Goal: Task Accomplishment & Management: Manage account settings

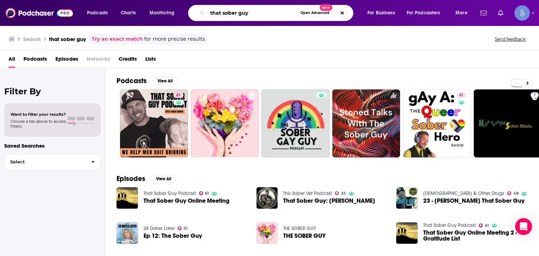
drag, startPoint x: 268, startPoint y: 14, endPoint x: 95, endPoint y: 19, distance: 173.4
click at [95, 19] on div "Podcasts Charts Monitoring that sober guy Open Advanced New For Business For Po…" at bounding box center [278, 13] width 392 height 16
paste input "Recovery Happy Hour"
type input "Recovery Happy Hour"
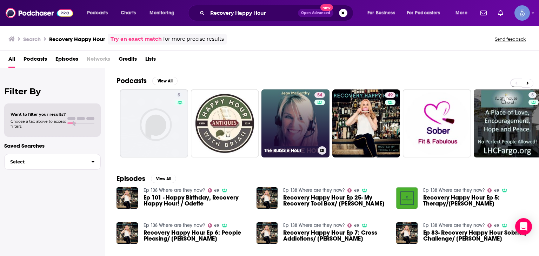
click at [279, 138] on link "54 The Bubble Hour" at bounding box center [295, 123] width 68 height 68
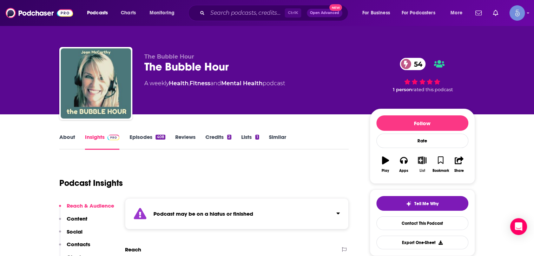
click at [425, 161] on icon "button" at bounding box center [422, 160] width 9 height 8
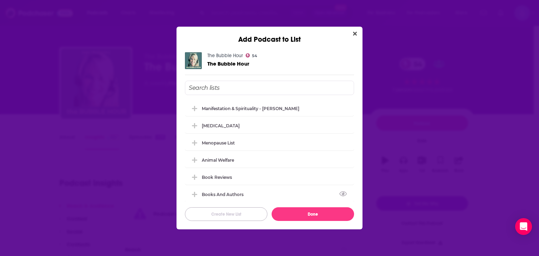
click at [234, 214] on button "Create New List" at bounding box center [226, 214] width 82 height 14
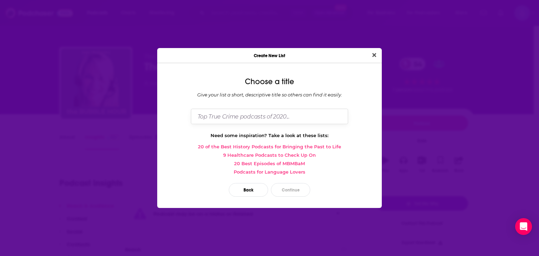
click at [256, 114] on input "Dialog" at bounding box center [269, 116] width 157 height 15
type input "Top 20 [PERSON_NAME]"
click at [369, 51] on button "Close" at bounding box center [373, 55] width 9 height 9
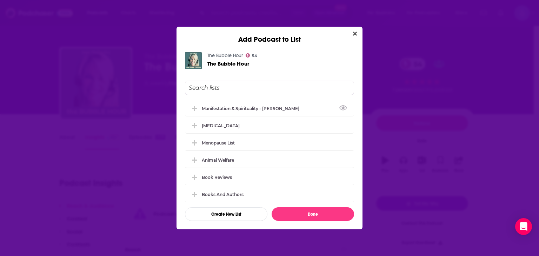
click at [262, 88] on input "Add Podcast To List" at bounding box center [269, 88] width 169 height 14
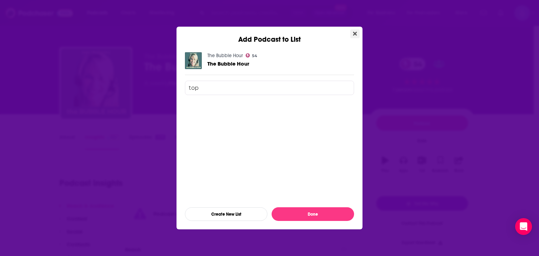
type input "top"
click at [354, 32] on icon "Close" at bounding box center [355, 34] width 4 height 6
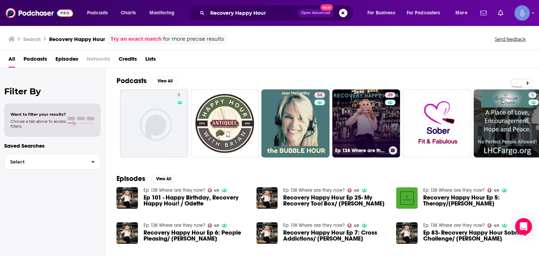
click at [350, 125] on link "49 Ep 138 Where are they now?" at bounding box center [366, 123] width 68 height 68
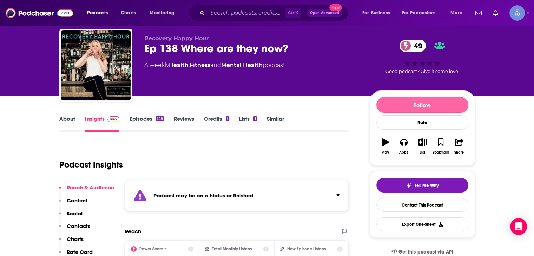
scroll to position [35, 0]
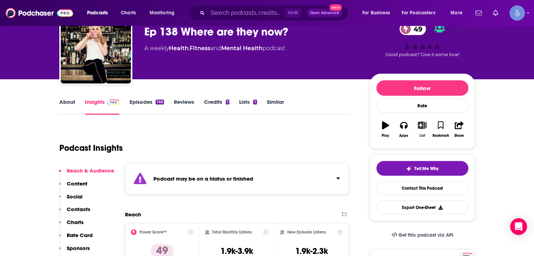
click at [422, 127] on icon "button" at bounding box center [422, 125] width 9 height 8
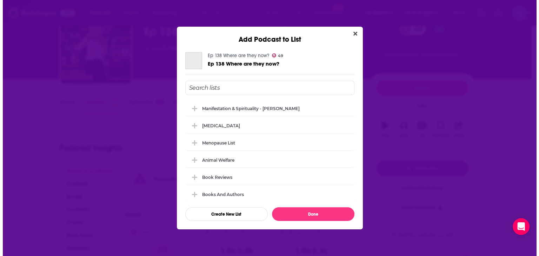
scroll to position [0, 0]
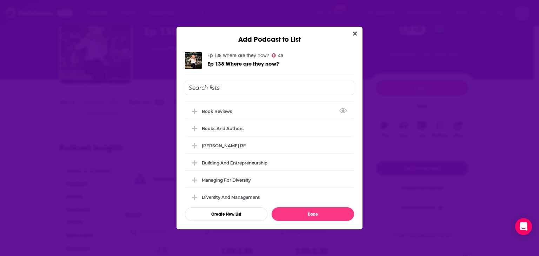
click at [251, 90] on input "Add Podcast To List" at bounding box center [269, 88] width 169 height 14
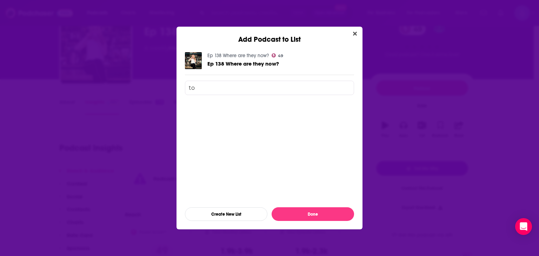
type input "t"
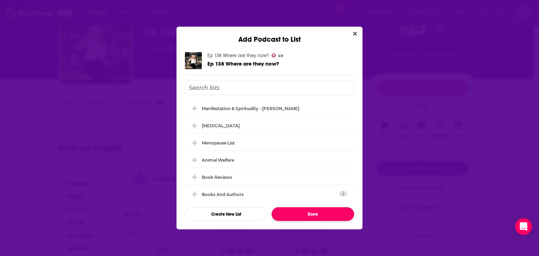
click at [306, 215] on button "Done" at bounding box center [313, 214] width 82 height 14
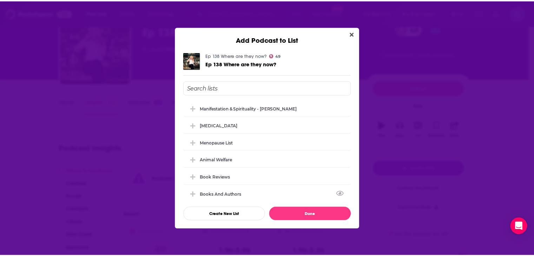
scroll to position [35, 0]
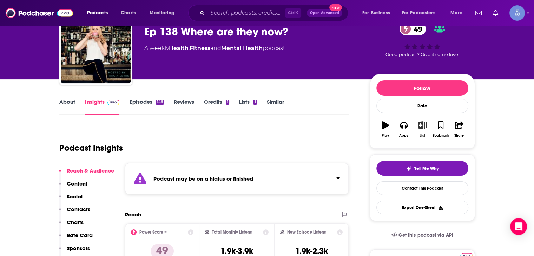
click at [424, 125] on icon "button" at bounding box center [422, 125] width 9 height 8
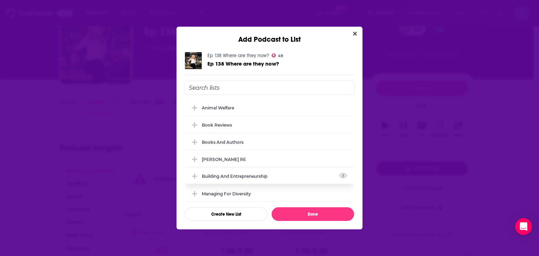
scroll to position [0, 0]
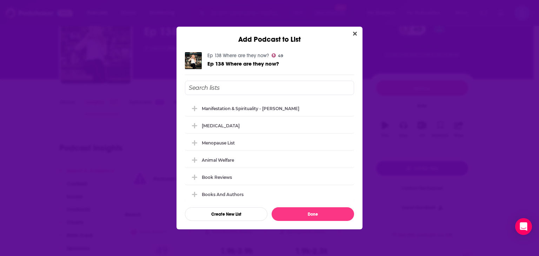
click at [192, 133] on div "Manifestation & Spirituality - [PERSON_NAME] [MEDICAL_DATA] Menopause List Anim…" at bounding box center [269, 151] width 169 height 101
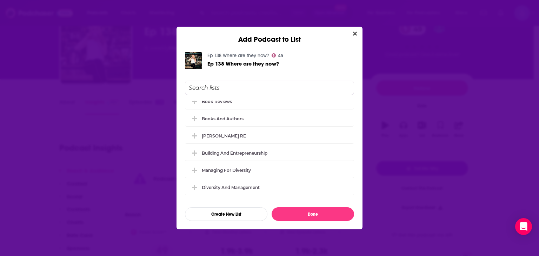
scroll to position [136, 0]
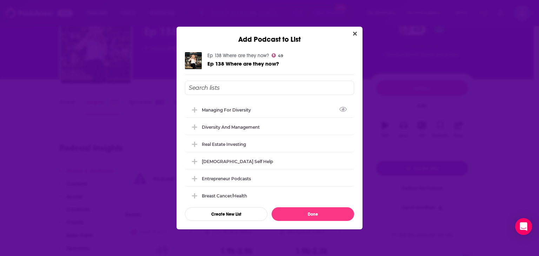
click at [255, 86] on input "Add Podcast To List" at bounding box center [269, 88] width 169 height 14
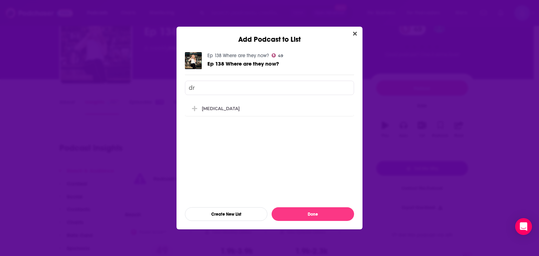
scroll to position [0, 0]
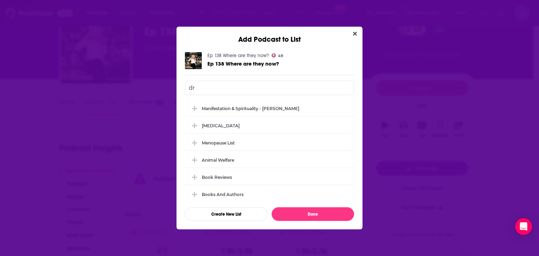
type input "d"
click at [213, 218] on button "Create New List" at bounding box center [226, 214] width 82 height 14
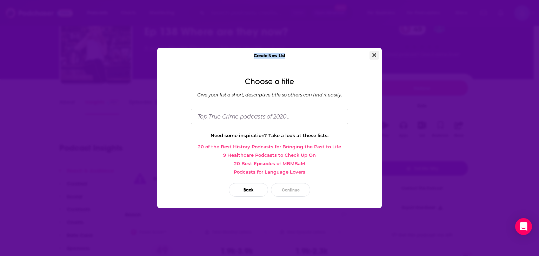
click at [376, 59] on div "Create New List Choose a title Give your list a short, descriptive title so oth…" at bounding box center [269, 128] width 225 height 160
click at [376, 55] on button "Close" at bounding box center [373, 55] width 9 height 9
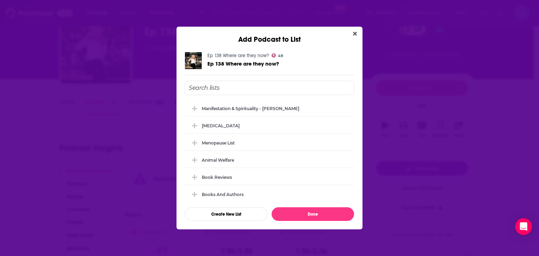
click at [363, 32] on div "Add Podcast to List Ep 138 Where are they now? 49 Ep 138 Where are they now? Ma…" at bounding box center [269, 128] width 539 height 256
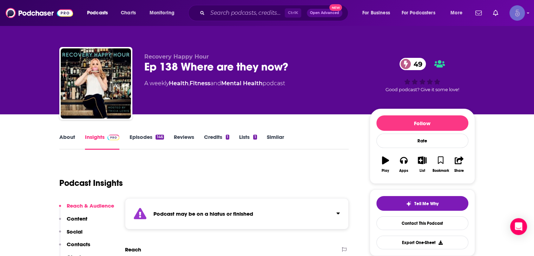
click at [516, 18] on img "Logged in as Spiral5-G1" at bounding box center [516, 12] width 15 height 15
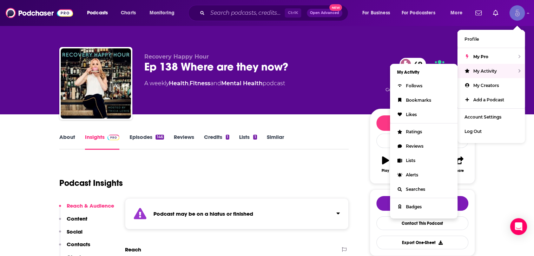
click at [474, 73] on span "My Activity" at bounding box center [485, 70] width 24 height 5
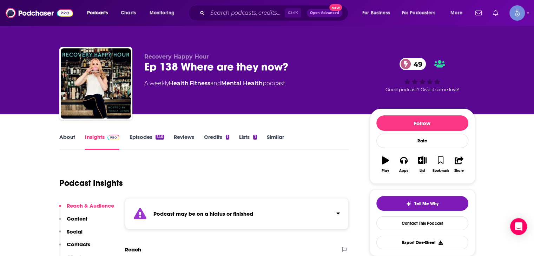
click at [494, 17] on link "Show notifications dropdown" at bounding box center [495, 13] width 11 height 12
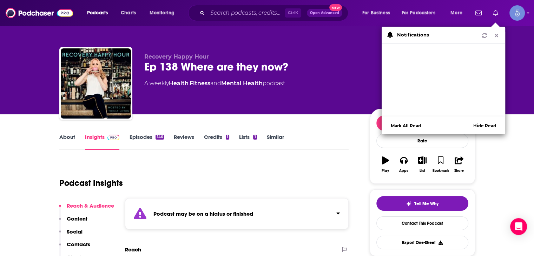
click at [494, 14] on icon "Show notifications dropdown" at bounding box center [495, 13] width 5 height 6
click at [497, 37] on icon "Show notifications dropdown" at bounding box center [496, 35] width 6 height 5
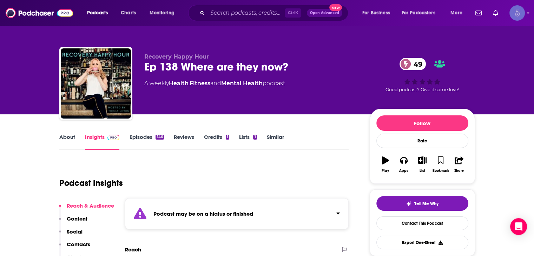
click at [516, 13] on img "Logged in as Spiral5-G1" at bounding box center [516, 12] width 15 height 15
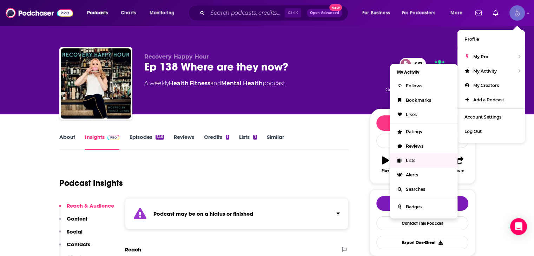
click at [417, 161] on link "Lists" at bounding box center [423, 160] width 67 height 14
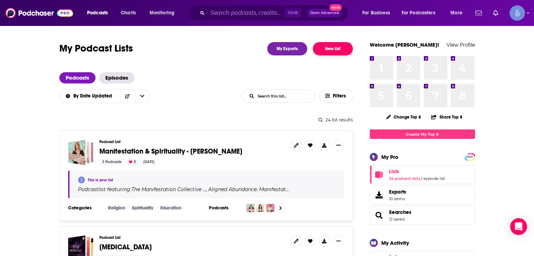
click at [338, 49] on button "New List" at bounding box center [333, 48] width 40 height 13
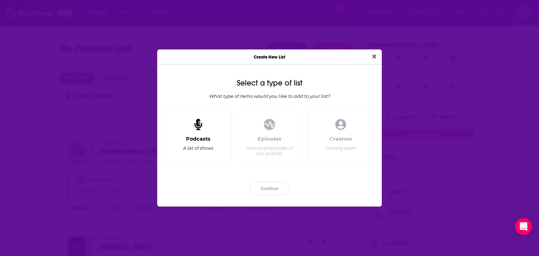
click at [204, 133] on div "Podcasts A list of shows" at bounding box center [199, 137] width 66 height 55
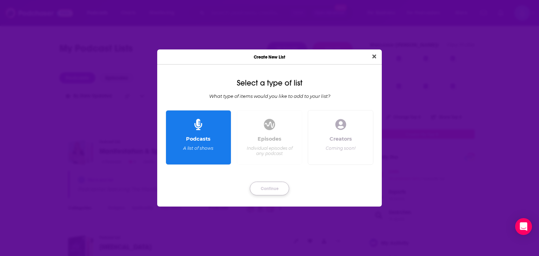
click at [265, 194] on button "Continue" at bounding box center [269, 189] width 39 height 14
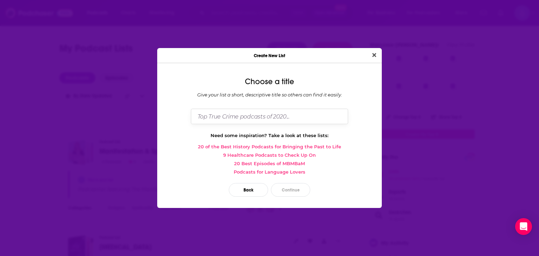
click at [254, 119] on input "Dialog" at bounding box center [269, 116] width 157 height 15
type input "To 20 Addiction recovery podcasts"
click at [369, 51] on button "Close" at bounding box center [373, 55] width 9 height 9
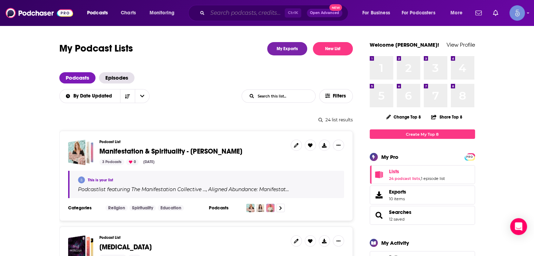
click at [266, 15] on input "Search podcasts, credits, & more..." at bounding box center [245, 12] width 77 height 11
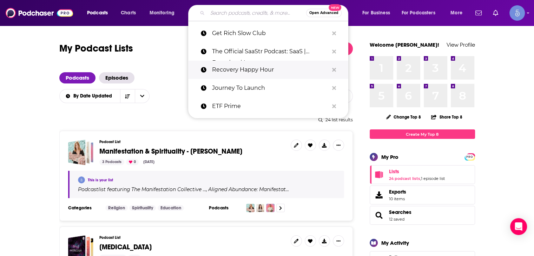
click at [253, 69] on p "Recovery Happy Hour" at bounding box center [270, 70] width 116 height 18
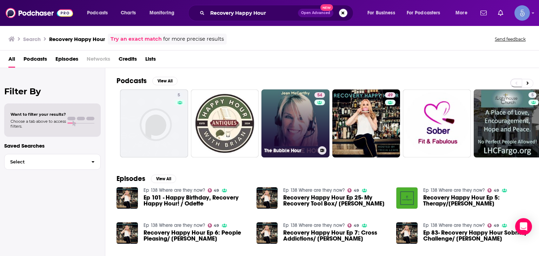
click at [310, 140] on link "54 The Bubble Hour" at bounding box center [295, 123] width 68 height 68
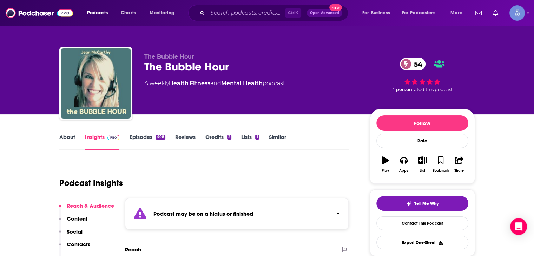
scroll to position [70, 0]
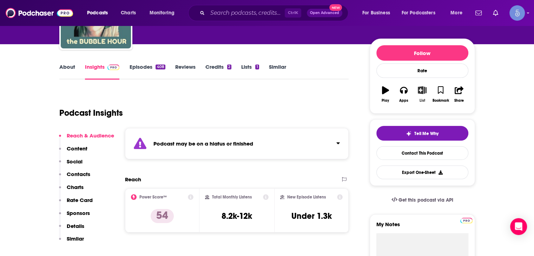
click at [420, 90] on icon "button" at bounding box center [422, 90] width 9 height 8
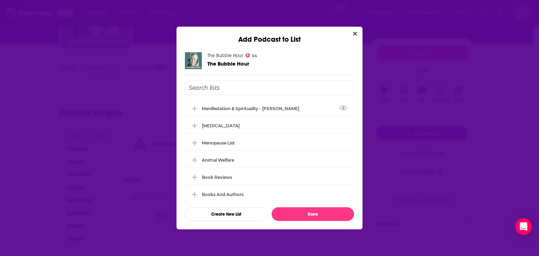
click at [279, 85] on input "Add Podcast To List" at bounding box center [269, 88] width 169 height 14
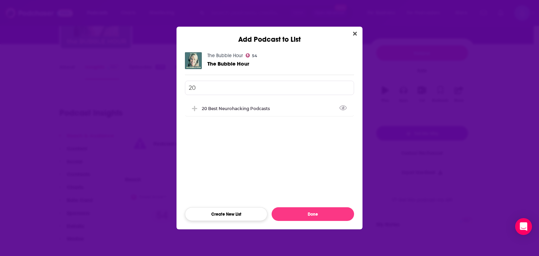
type input "20"
click at [236, 211] on button "Create New List" at bounding box center [226, 214] width 82 height 14
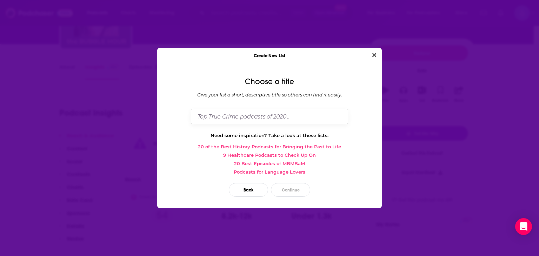
click at [238, 113] on input "Dialog" at bounding box center [269, 116] width 157 height 15
type input "[PERSON_NAME]"
click at [289, 187] on button "Continue" at bounding box center [290, 190] width 39 height 14
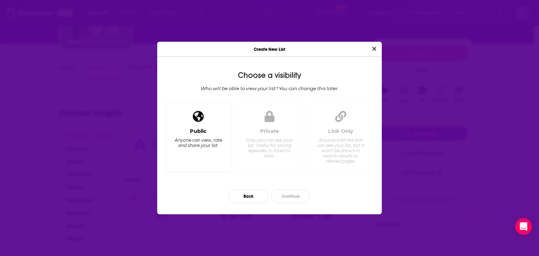
click at [220, 149] on div "Public Anyone can view, rate and share your list." at bounding box center [199, 147] width 54 height 39
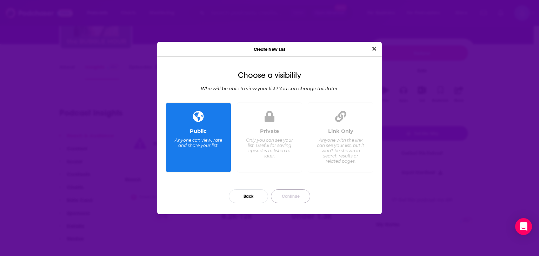
click at [291, 197] on button "Continue" at bounding box center [290, 196] width 39 height 14
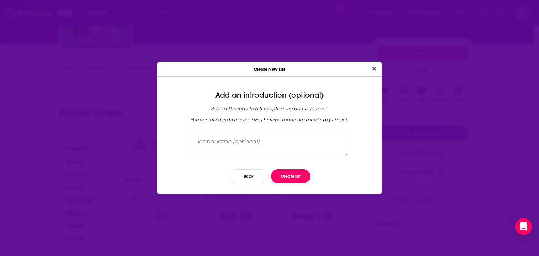
click at [292, 177] on button "Create list" at bounding box center [290, 176] width 39 height 14
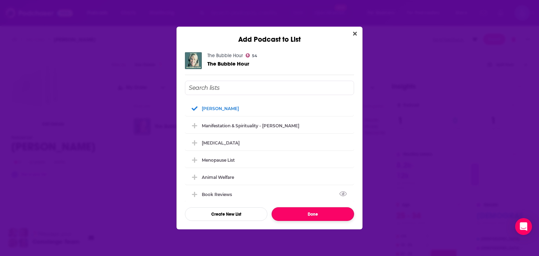
click at [298, 217] on button "Done" at bounding box center [313, 214] width 82 height 14
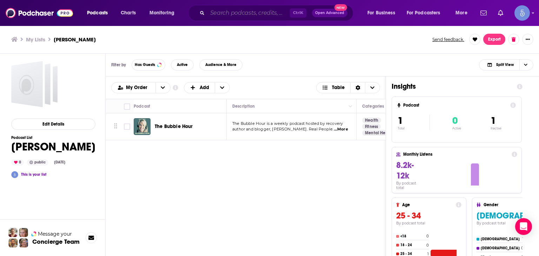
click at [224, 10] on input "Search podcasts, credits, & more..." at bounding box center [248, 12] width 82 height 11
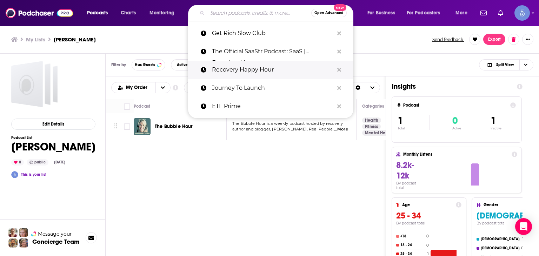
click at [239, 66] on p "Recovery Happy Hour" at bounding box center [273, 70] width 122 height 18
type input "Recovery Happy Hour"
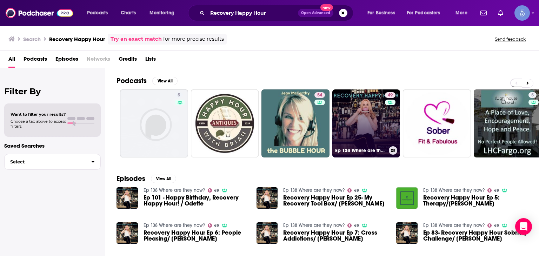
click at [348, 123] on link "49 Ep 138 Where are they now?" at bounding box center [366, 123] width 68 height 68
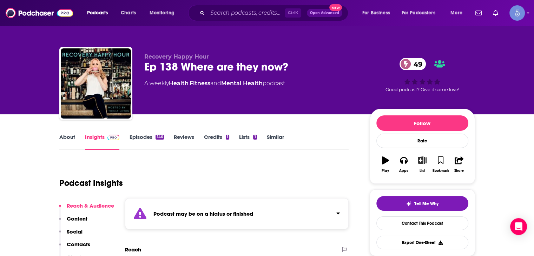
click at [420, 162] on icon "button" at bounding box center [422, 160] width 9 height 8
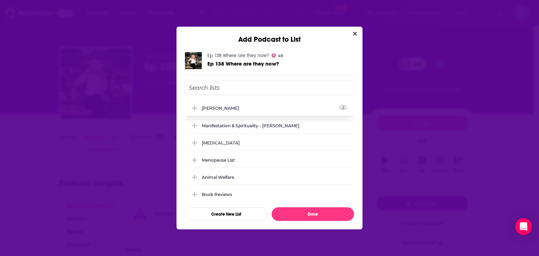
click at [253, 103] on div "[PERSON_NAME]" at bounding box center [269, 107] width 169 height 15
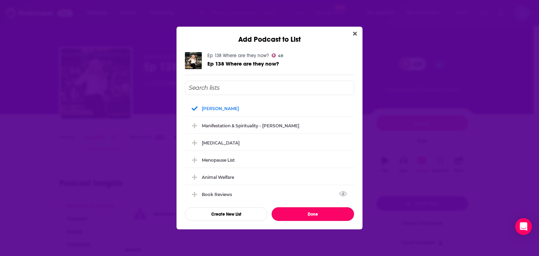
click at [302, 215] on button "Done" at bounding box center [313, 214] width 82 height 14
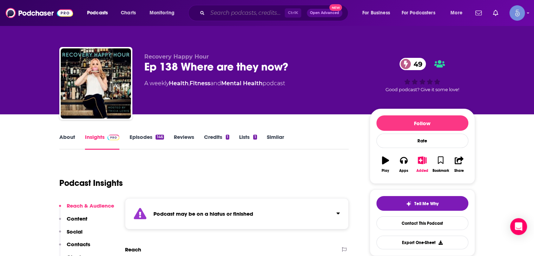
click at [223, 10] on input "Search podcasts, credits, & more..." at bounding box center [245, 12] width 77 height 11
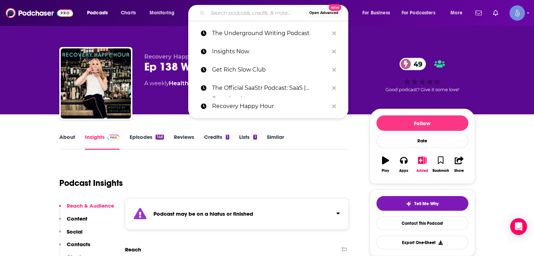
paste input "Real Recovery Talk"
type input "Real Recovery Talk"
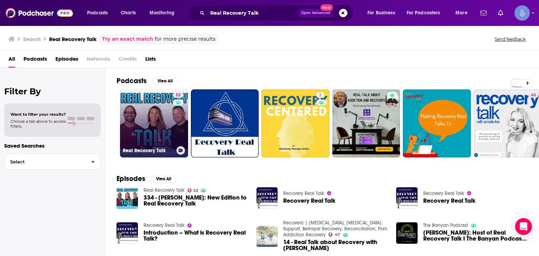
click at [170, 110] on link "52 Real Recovery Talk" at bounding box center [154, 123] width 68 height 68
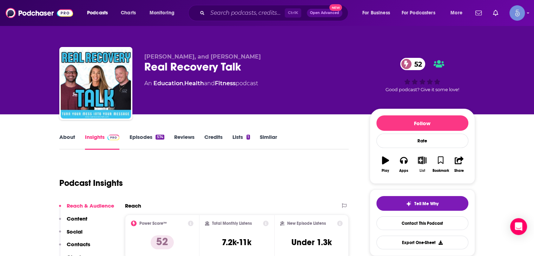
click at [421, 164] on button "List" at bounding box center [422, 164] width 18 height 25
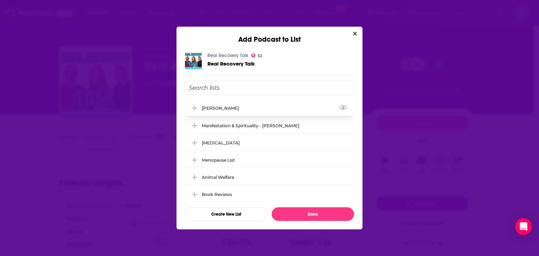
click at [291, 106] on div "[PERSON_NAME]" at bounding box center [269, 107] width 169 height 15
click at [292, 107] on div "[PERSON_NAME]" at bounding box center [269, 107] width 169 height 15
click at [339, 105] on icon "View Link" at bounding box center [343, 107] width 8 height 7
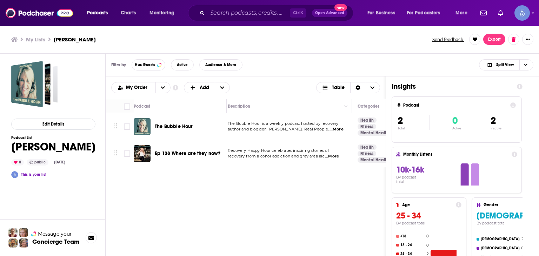
scroll to position [0, 250]
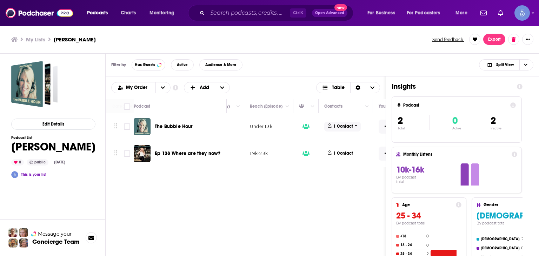
click at [335, 124] on p "1 Contact" at bounding box center [343, 127] width 20 height 6
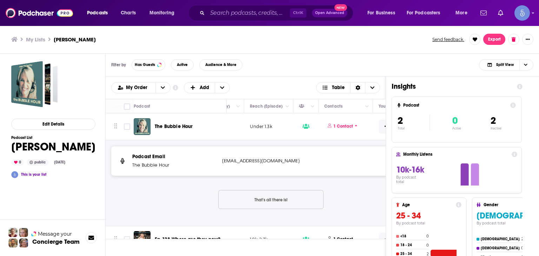
click at [189, 128] on span "The Bubble Hour" at bounding box center [174, 127] width 38 height 6
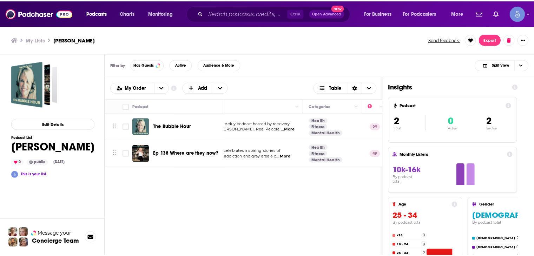
scroll to position [0, 296]
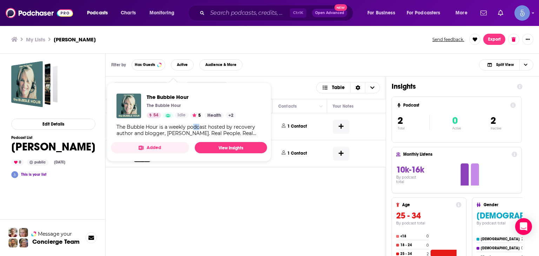
drag, startPoint x: 201, startPoint y: 126, endPoint x: 193, endPoint y: 125, distance: 8.1
click at [193, 125] on div "The Bubble Hour is a weekly podcast hosted by recovery author and blogger, [PER…" at bounding box center [188, 130] width 145 height 13
click at [200, 100] on div "The Bubble Hour The Bubble Hour 54 Idle 5 Health + 2" at bounding box center [191, 106] width 89 height 25
click at [256, 66] on div "Filter by Has Guests Active Audience & More Split View" at bounding box center [322, 65] width 433 height 23
drag, startPoint x: 186, startPoint y: 126, endPoint x: 173, endPoint y: 106, distance: 24.5
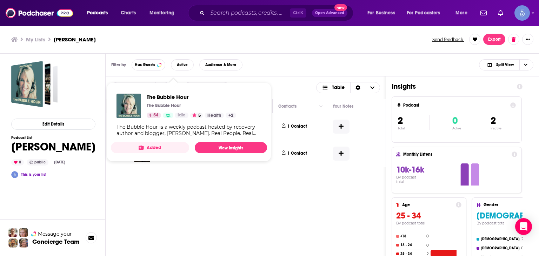
click at [173, 106] on p "The Bubble Hour" at bounding box center [164, 106] width 34 height 6
click at [252, 207] on div "Podcasts Add My Order Customize Your List Order Select the “My Order” sort and …" at bounding box center [246, 196] width 280 height 240
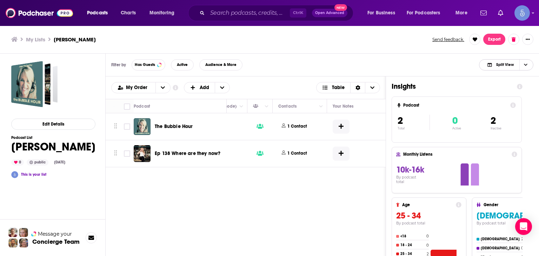
click at [528, 64] on span "Choose View" at bounding box center [525, 65] width 12 height 11
click at [519, 87] on span "Podcast Only" at bounding box center [510, 88] width 35 height 4
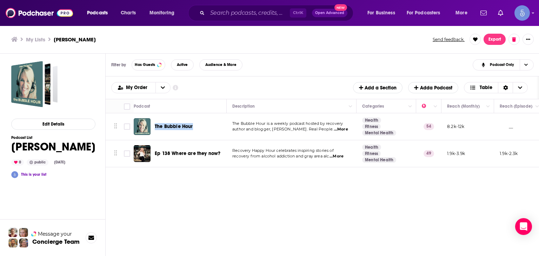
drag, startPoint x: 226, startPoint y: 125, endPoint x: 153, endPoint y: 125, distance: 73.0
click at [153, 125] on div "The Bubble Hour" at bounding box center [181, 126] width 94 height 17
copy span "The Bubble Hour"
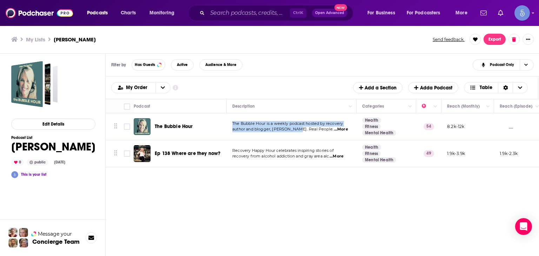
drag, startPoint x: 231, startPoint y: 124, endPoint x: 298, endPoint y: 129, distance: 66.6
click at [298, 129] on td "The Bubble Hour is a weekly podcast hosted by recovery author and blogger, Jean…" at bounding box center [292, 126] width 130 height 27
click at [336, 130] on span "...More" at bounding box center [341, 130] width 14 height 6
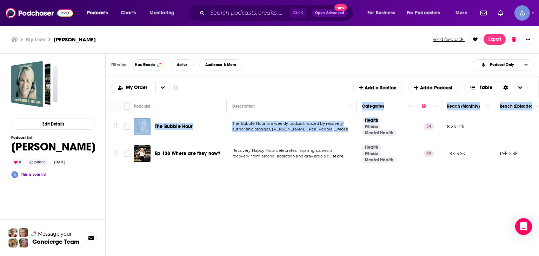
drag, startPoint x: 366, startPoint y: 112, endPoint x: 382, endPoint y: 121, distance: 17.9
click at [339, 131] on span "...More" at bounding box center [341, 130] width 14 height 6
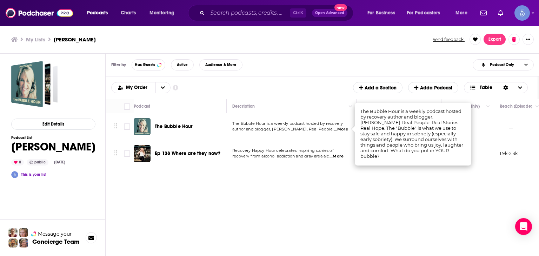
click at [338, 131] on span "...More" at bounding box center [341, 130] width 14 height 6
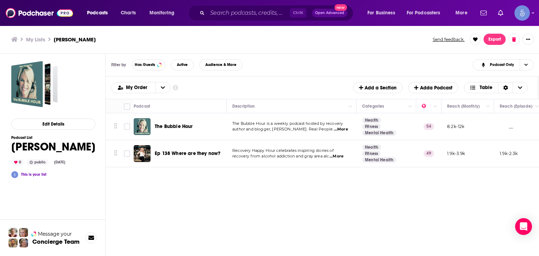
click at [336, 128] on span "...More" at bounding box center [341, 130] width 14 height 6
drag, startPoint x: 458, startPoint y: 154, endPoint x: 454, endPoint y: 155, distance: 3.9
click at [346, 128] on p "author and blogger, Jean McCarthy. Real People. ...More" at bounding box center [291, 130] width 118 height 6
click at [346, 131] on p "author and blogger, Jean McCarthy. Real People. ...More" at bounding box center [291, 130] width 118 height 6
click at [342, 129] on span "...More" at bounding box center [341, 130] width 14 height 6
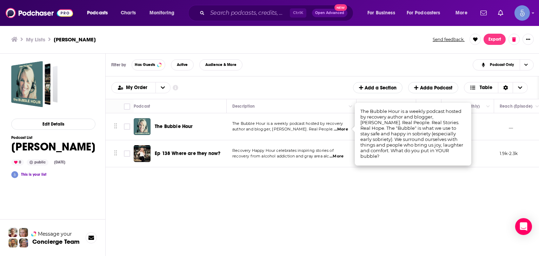
click at [305, 129] on span "author and blogger, [PERSON_NAME]. Real People." at bounding box center [282, 129] width 101 height 5
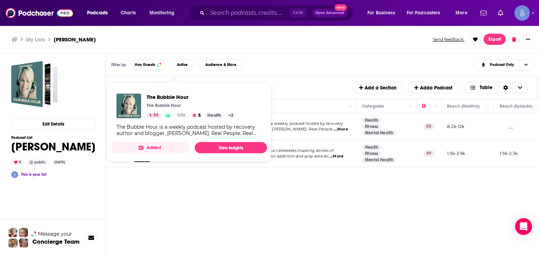
drag, startPoint x: 178, startPoint y: 128, endPoint x: 169, endPoint y: 140, distance: 14.6
click at [169, 140] on div "The Bubble Hour The Bubble Hour 54 Idle 5 Health + 2 The Bubble Hour is a weekl…" at bounding box center [189, 115] width 156 height 54
click at [217, 149] on link "View Insights" at bounding box center [231, 147] width 72 height 11
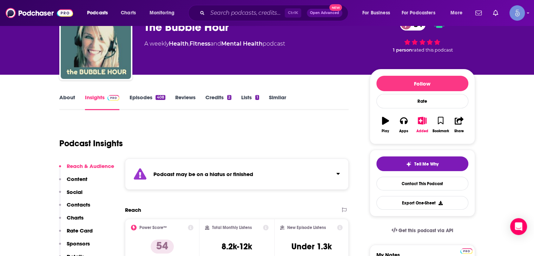
scroll to position [70, 0]
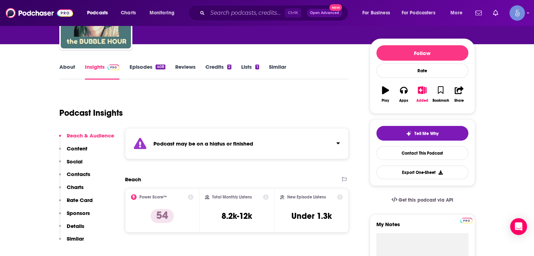
click at [73, 65] on link "About" at bounding box center [67, 72] width 16 height 16
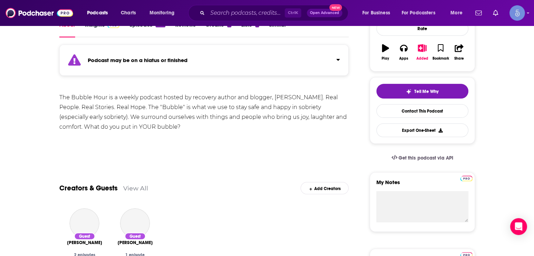
scroll to position [140, 0]
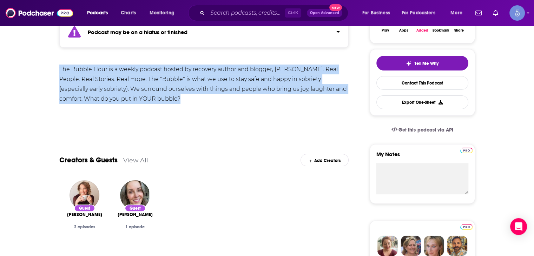
drag, startPoint x: 188, startPoint y: 100, endPoint x: 54, endPoint y: 68, distance: 138.0
copy div "The Bubble Hour is a weekly podcast hosted by recovery author and blogger, [PER…"
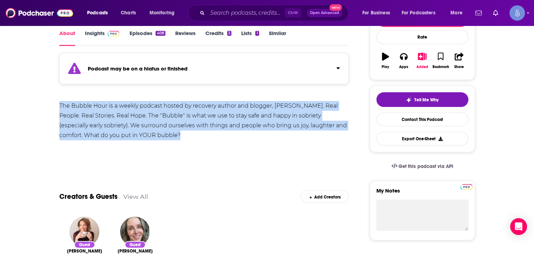
scroll to position [105, 0]
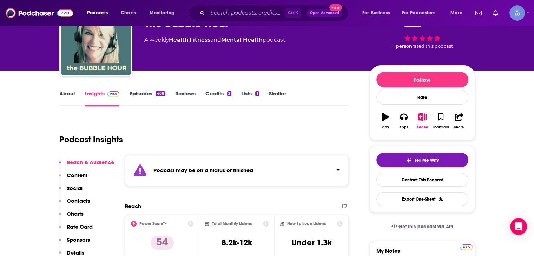
scroll to position [70, 0]
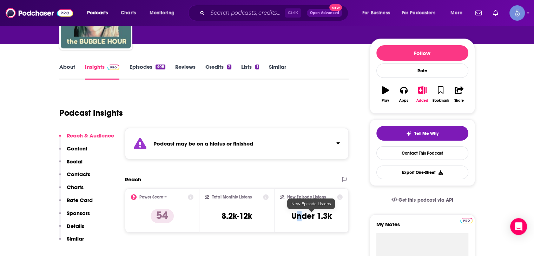
drag, startPoint x: 294, startPoint y: 215, endPoint x: 301, endPoint y: 215, distance: 6.7
click at [301, 215] on h3 "Under 1.3k" at bounding box center [311, 216] width 40 height 11
click at [258, 217] on div "Total Monthly Listens 8.2k-12k" at bounding box center [237, 210] width 64 height 32
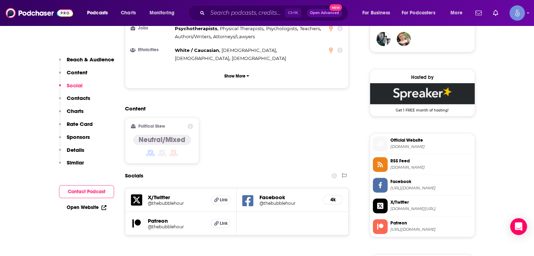
scroll to position [596, 0]
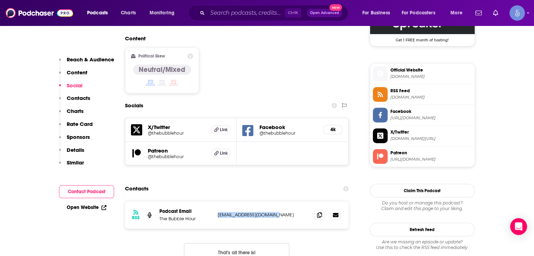
drag, startPoint x: 284, startPoint y: 180, endPoint x: 218, endPoint y: 178, distance: 66.0
click at [218, 212] on p "[EMAIL_ADDRESS][DOMAIN_NAME]" at bounding box center [263, 215] width 91 height 6
copy p "[EMAIL_ADDRESS][DOMAIN_NAME]"
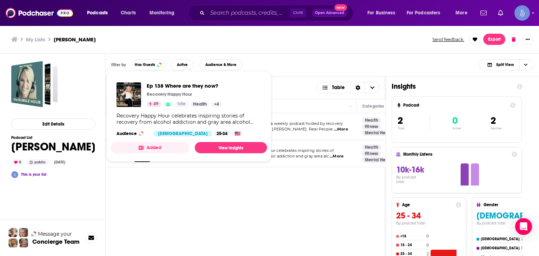
click at [248, 194] on div "Podcasts Add My Order Customize Your List Order Select the “My Order” sort and …" at bounding box center [246, 196] width 280 height 240
click at [310, 227] on div "Podcasts Add My Order Customize Your List Order Select the “My Order” sort and …" at bounding box center [246, 196] width 280 height 240
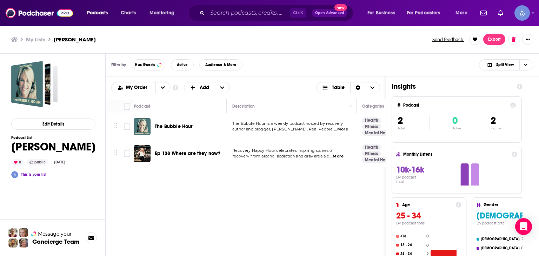
click at [283, 167] on div "Move Podcast Description Categories Reach (Monthly) Reach (Episode) Contacts Yo…" at bounding box center [246, 133] width 280 height 68
click at [517, 88] on icon at bounding box center [520, 87] width 6 height 6
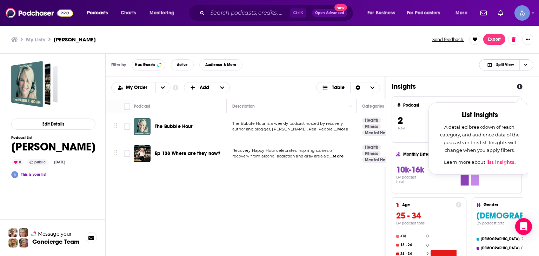
click at [527, 64] on icon "Choose View" at bounding box center [526, 65] width 4 height 2
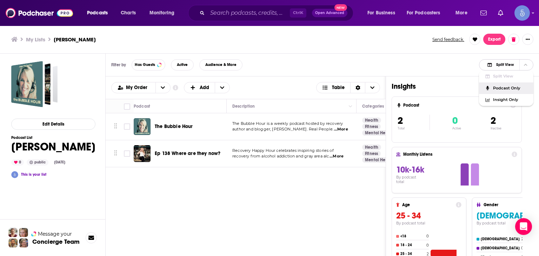
click at [496, 90] on div "Podcast Only" at bounding box center [506, 88] width 54 height 12
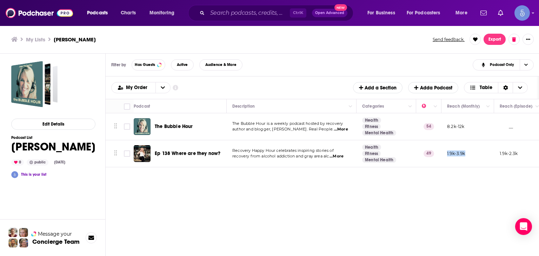
drag, startPoint x: 467, startPoint y: 157, endPoint x: 447, endPoint y: 154, distance: 20.2
click at [447, 154] on td "1.9k-3.9k" at bounding box center [467, 153] width 53 height 27
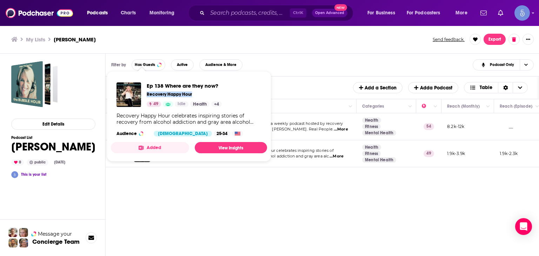
drag, startPoint x: 196, startPoint y: 93, endPoint x: 147, endPoint y: 94, distance: 49.1
click at [147, 94] on div "Recovery Happy Hour" at bounding box center [184, 95] width 75 height 6
copy p "Recovery Happy Hour"
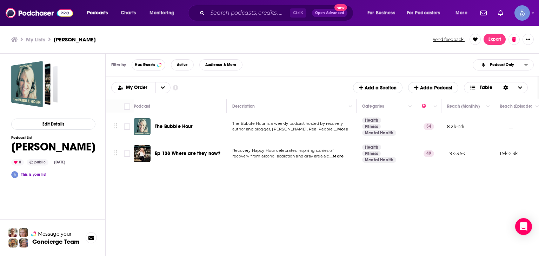
click at [344, 155] on span "...More" at bounding box center [336, 157] width 14 height 6
drag, startPoint x: 438, startPoint y: 157, endPoint x: 414, endPoint y: 151, distance: 24.8
click at [334, 156] on span "...More" at bounding box center [336, 157] width 14 height 6
drag, startPoint x: 431, startPoint y: 157, endPoint x: 412, endPoint y: 155, distance: 19.1
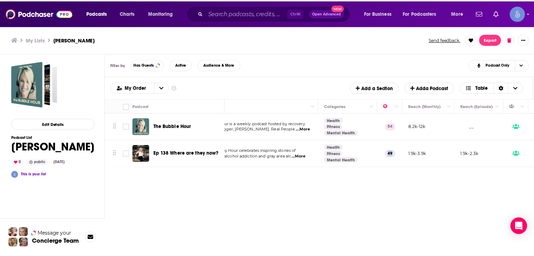
scroll to position [0, 67]
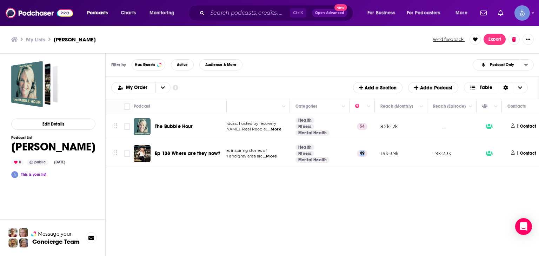
click at [168, 151] on div "Podcasts Charts Monitoring Ctrl K Open Advanced New For Business For Podcasters…" at bounding box center [269, 128] width 539 height 256
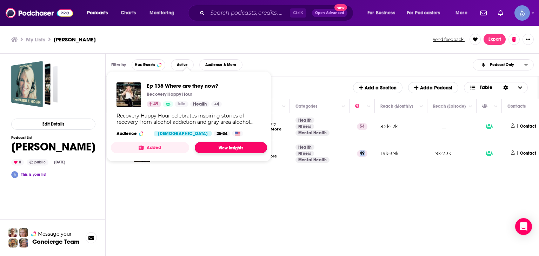
click at [235, 142] on link "View Insights" at bounding box center [231, 147] width 72 height 11
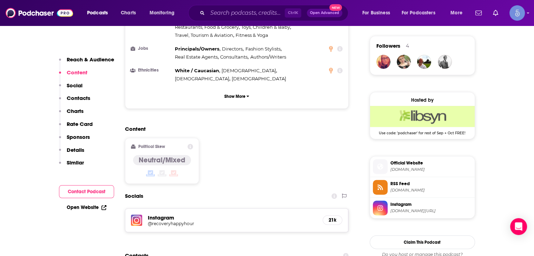
scroll to position [596, 0]
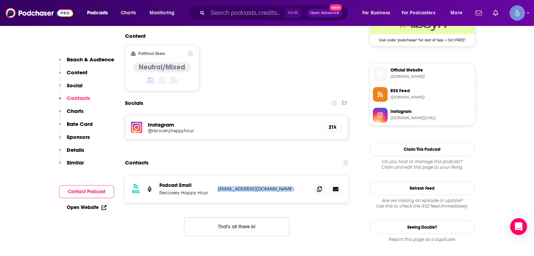
drag, startPoint x: 288, startPoint y: 158, endPoint x: 217, endPoint y: 155, distance: 71.3
click at [218, 186] on p "[EMAIL_ADDRESS][DOMAIN_NAME]" at bounding box center [263, 189] width 91 height 6
copy p "[EMAIL_ADDRESS][DOMAIN_NAME]"
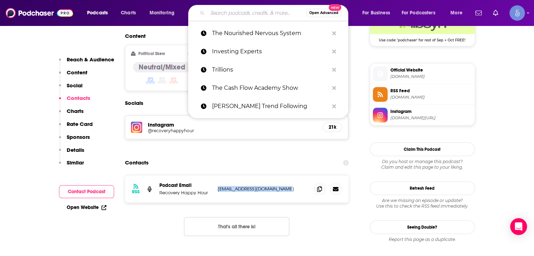
click at [239, 12] on input "Search podcasts, credits, & more..." at bounding box center [256, 12] width 99 height 11
paste input "The Recovery 2.0 Power Hour Podcast With Tommy Rosen"
type input "The Recovery 2.0 Power Hour Podcast With Tommy Rosen"
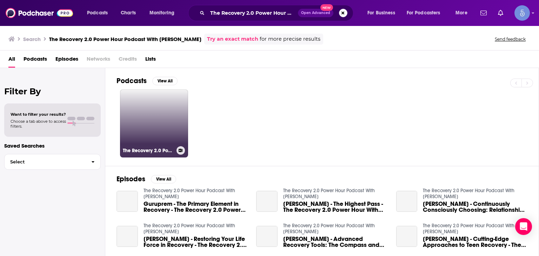
click at [134, 124] on link "The Recovery 2.0 Power Hour Podcast With Tommy Rosen" at bounding box center [154, 123] width 68 height 68
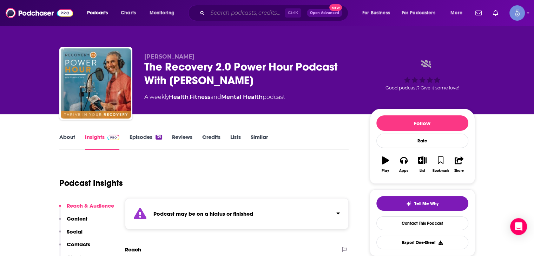
click at [235, 8] on input "Search podcasts, credits, & more..." at bounding box center [245, 12] width 77 height 11
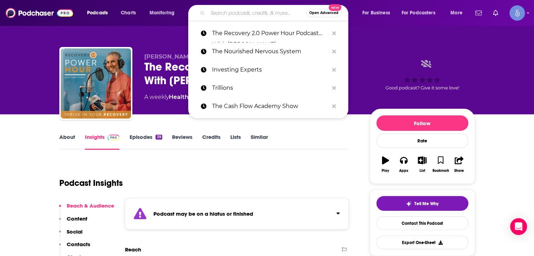
paste input "The Unruffled Podcast"
type input "The Unruffled Podcast"
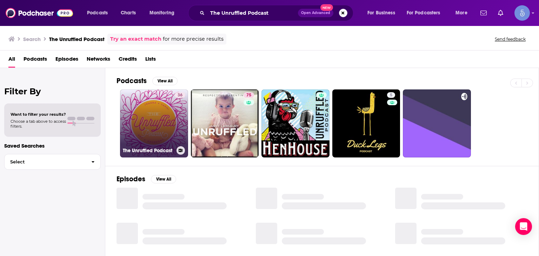
click at [176, 117] on div "36" at bounding box center [180, 119] width 11 height 54
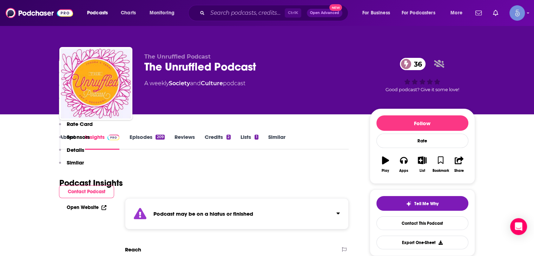
scroll to position [140, 0]
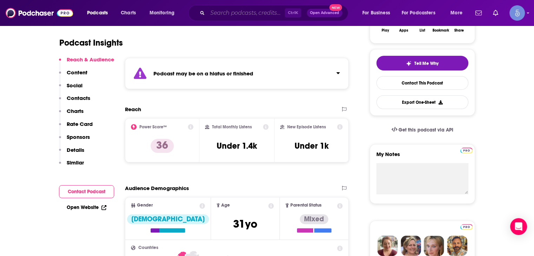
click at [247, 16] on input "Search podcasts, credits, & more..." at bounding box center [245, 12] width 77 height 11
paste input "The Alcohol Alert Podcast"
type input "The Alcohol Alert Podcast"
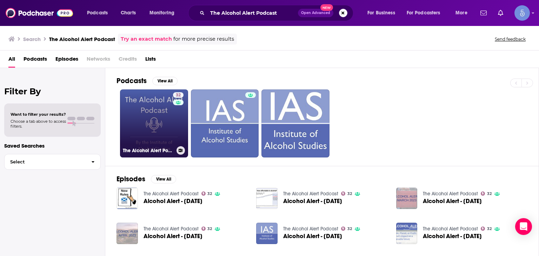
click at [149, 120] on link "32 The Alcohol Alert Podcast" at bounding box center [154, 123] width 68 height 68
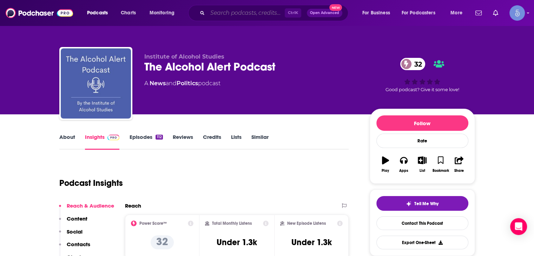
click at [220, 14] on input "Search podcasts, credits, & more..." at bounding box center [245, 12] width 77 height 11
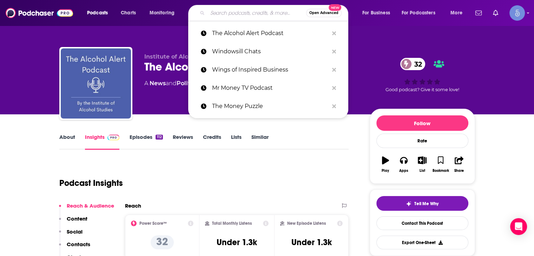
click at [219, 19] on div "Open Advanced New" at bounding box center [268, 13] width 160 height 16
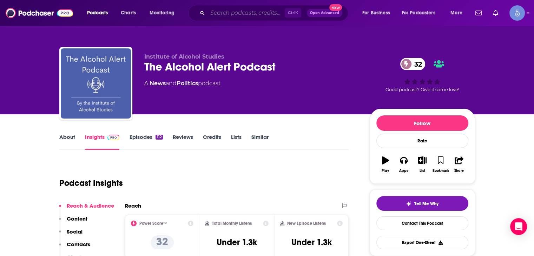
click at [219, 15] on input "Search podcasts, credits, & more..." at bounding box center [245, 12] width 77 height 11
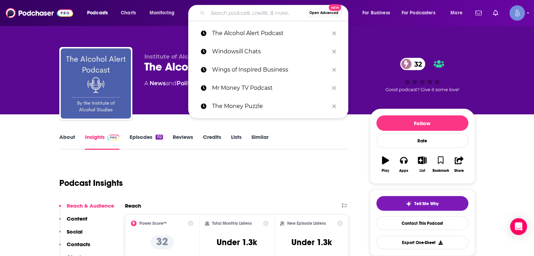
paste input "Living Sober"
type input "Living Sober"
